Goal: Find contact information: Find contact information

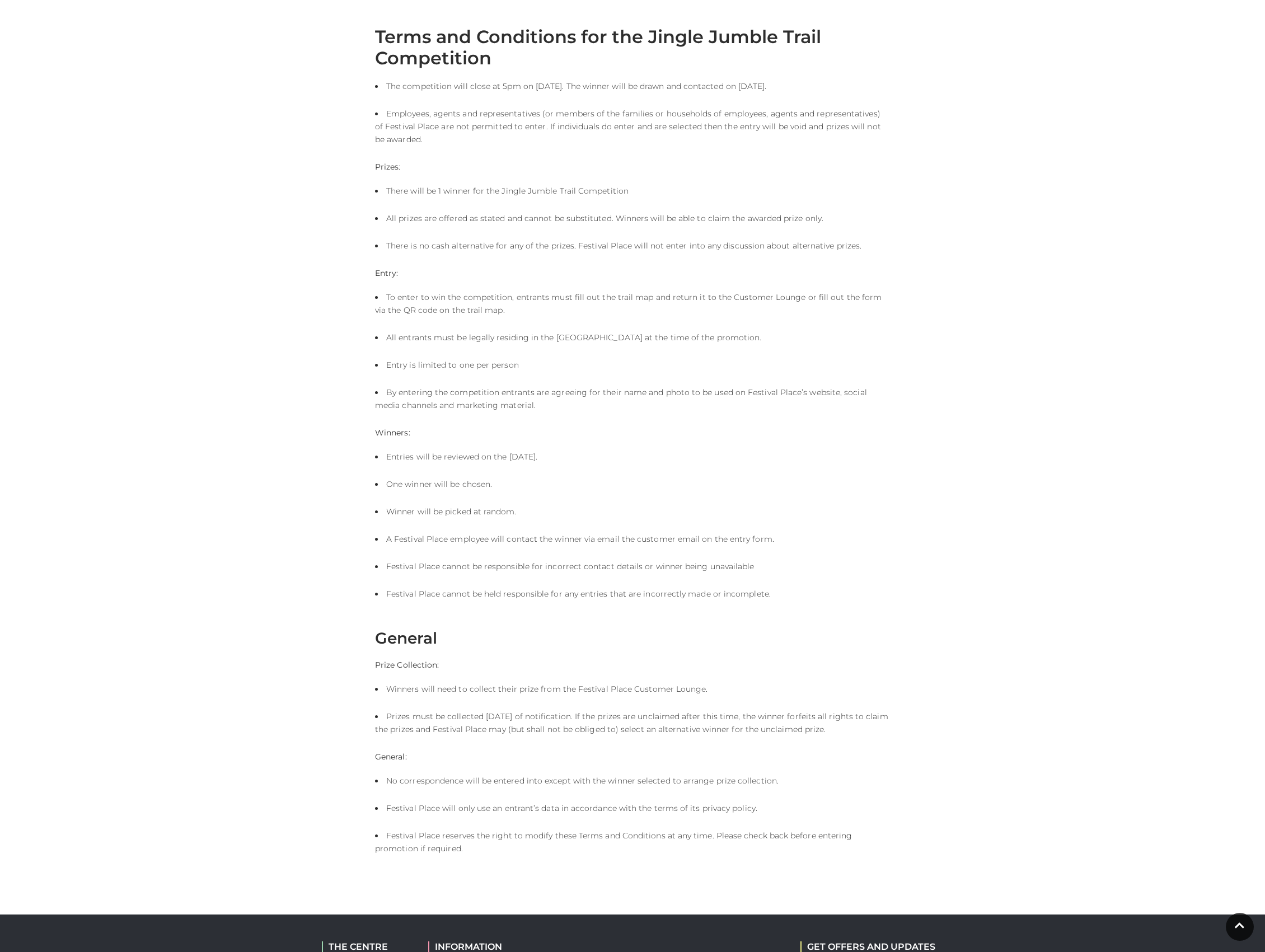
scroll to position [513, 0]
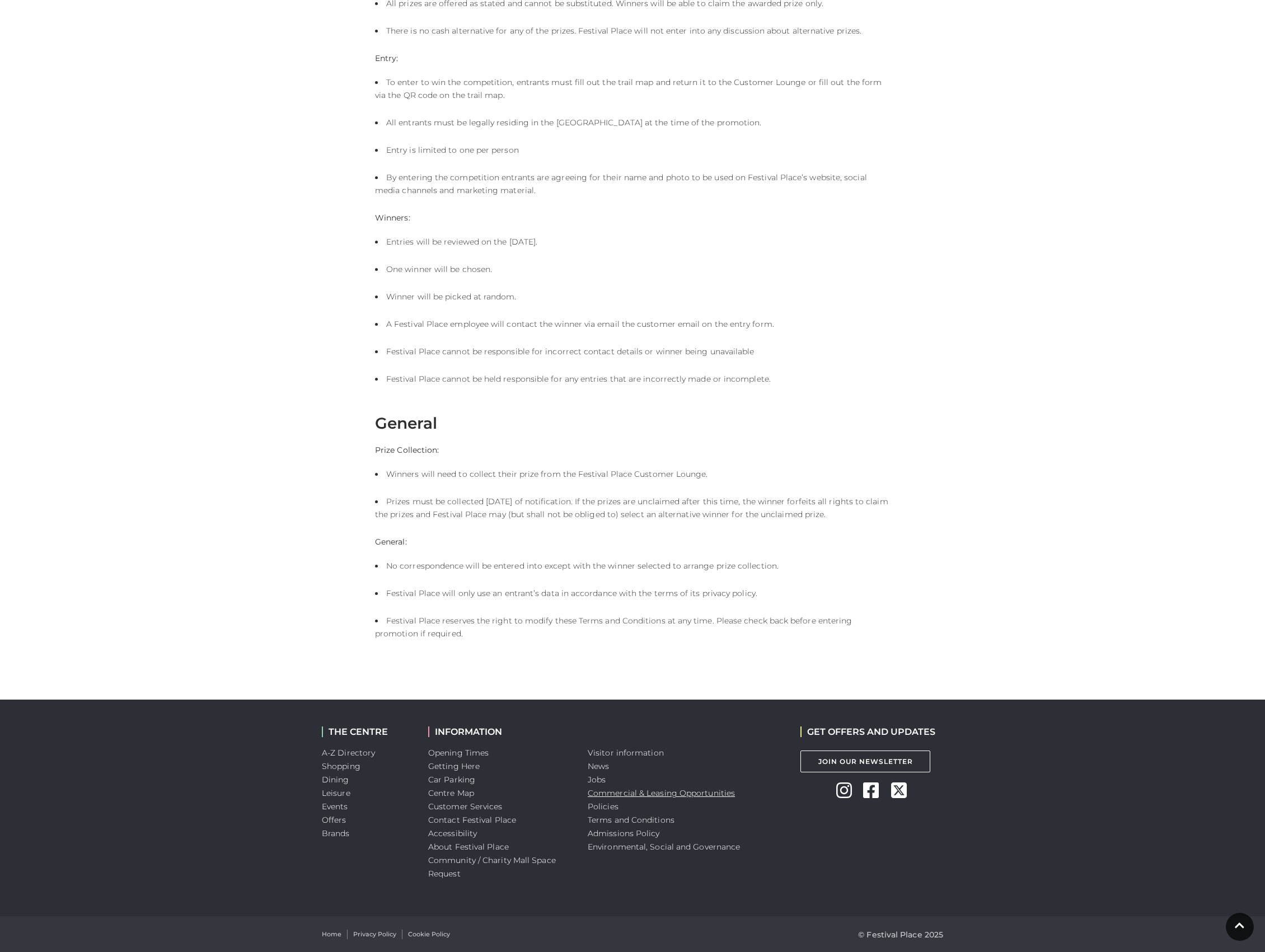
click at [679, 793] on link "Commercial & Leasing Opportunities" at bounding box center [661, 793] width 147 height 10
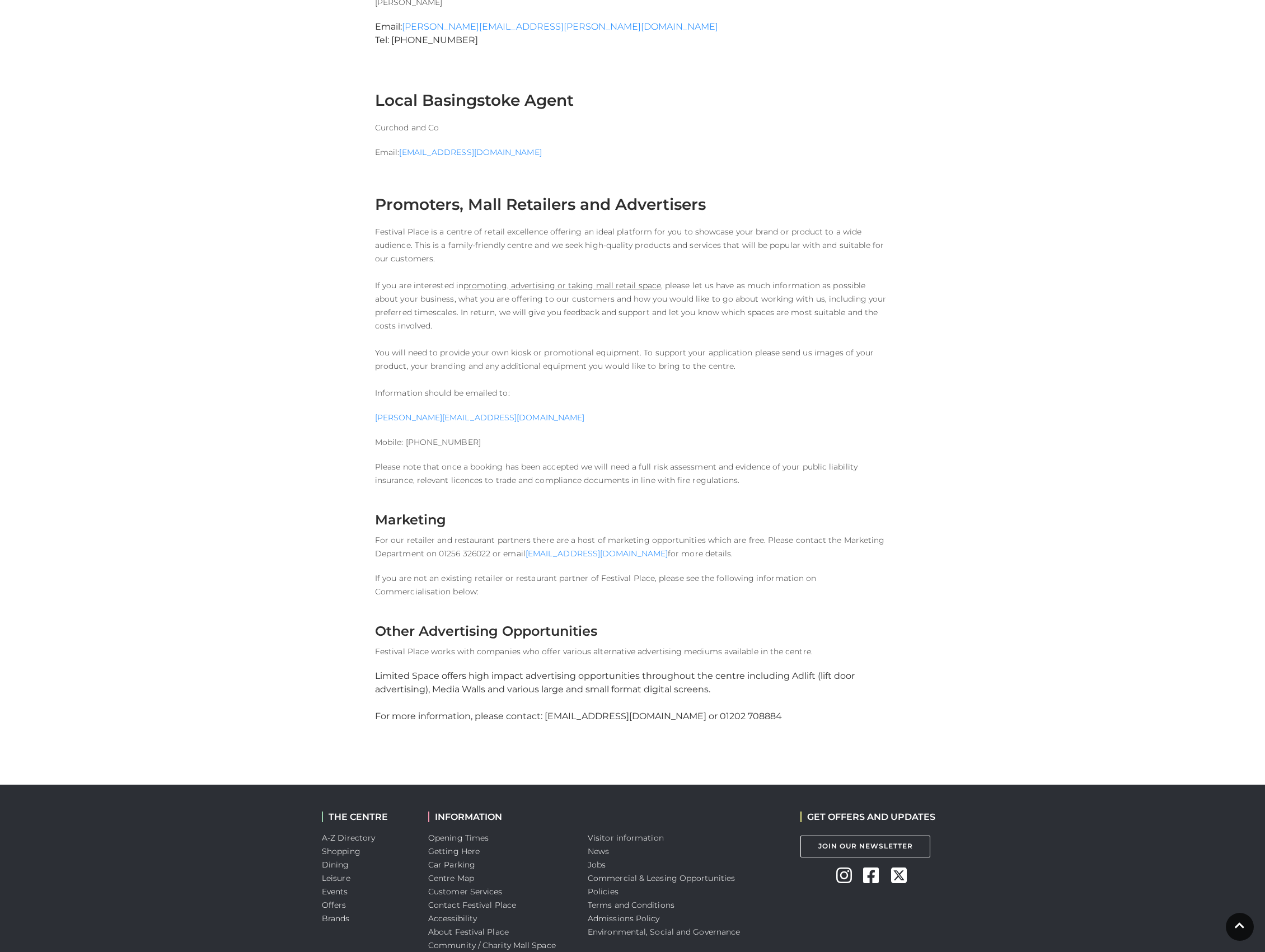
scroll to position [1044, 0]
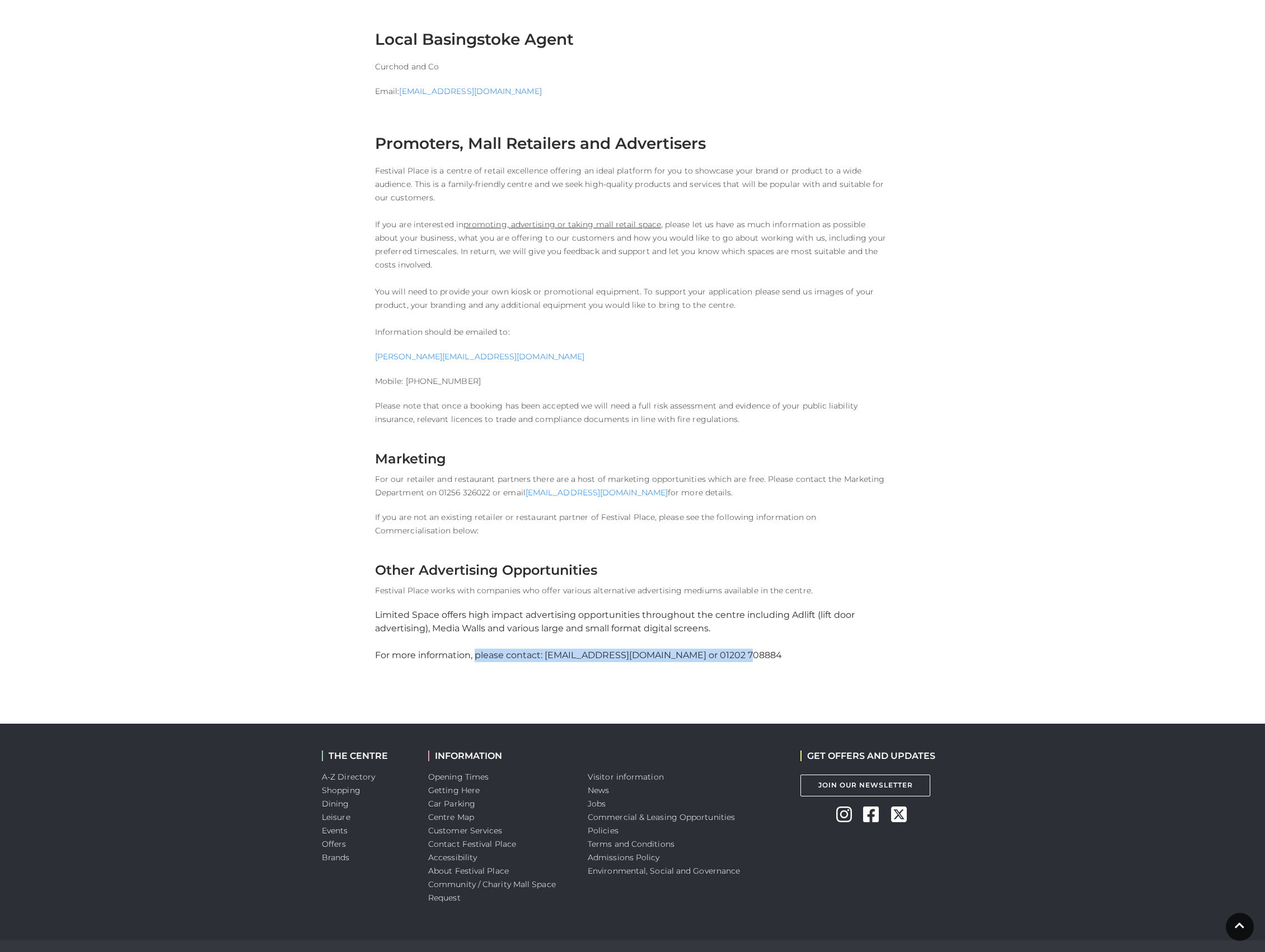
drag, startPoint x: 775, startPoint y: 656, endPoint x: 474, endPoint y: 658, distance: 301.0
copy div "please contact: sales@limited-space.com or 01202 708884"
